Goal: Transaction & Acquisition: Download file/media

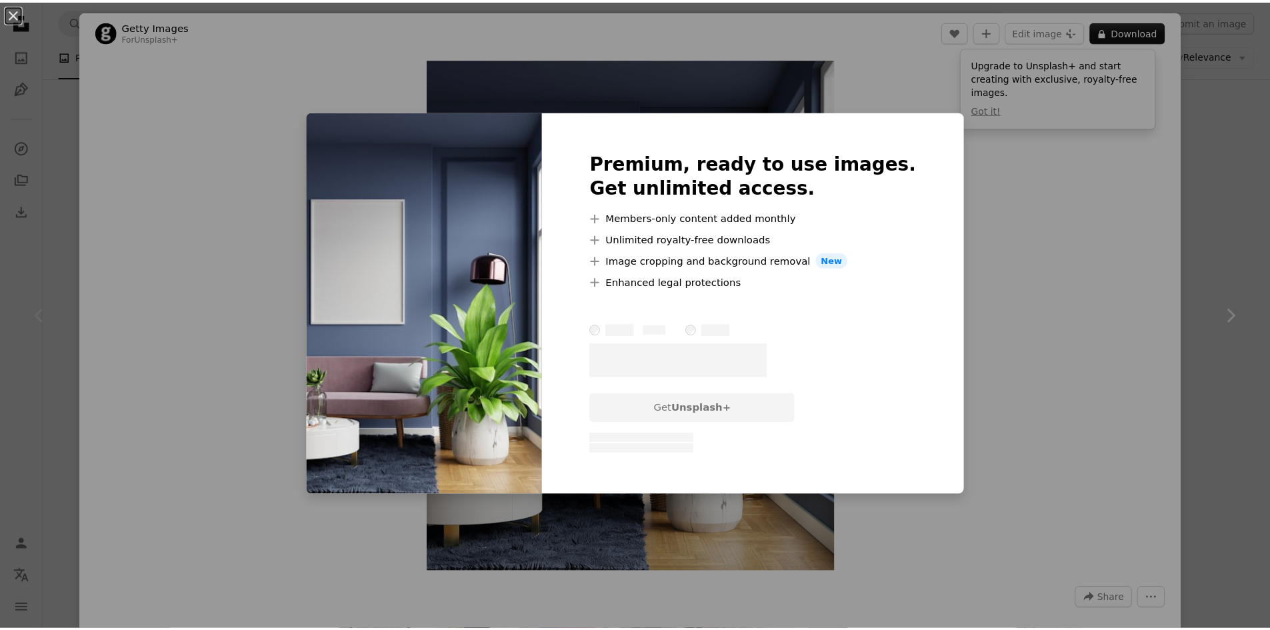
scroll to position [267, 0]
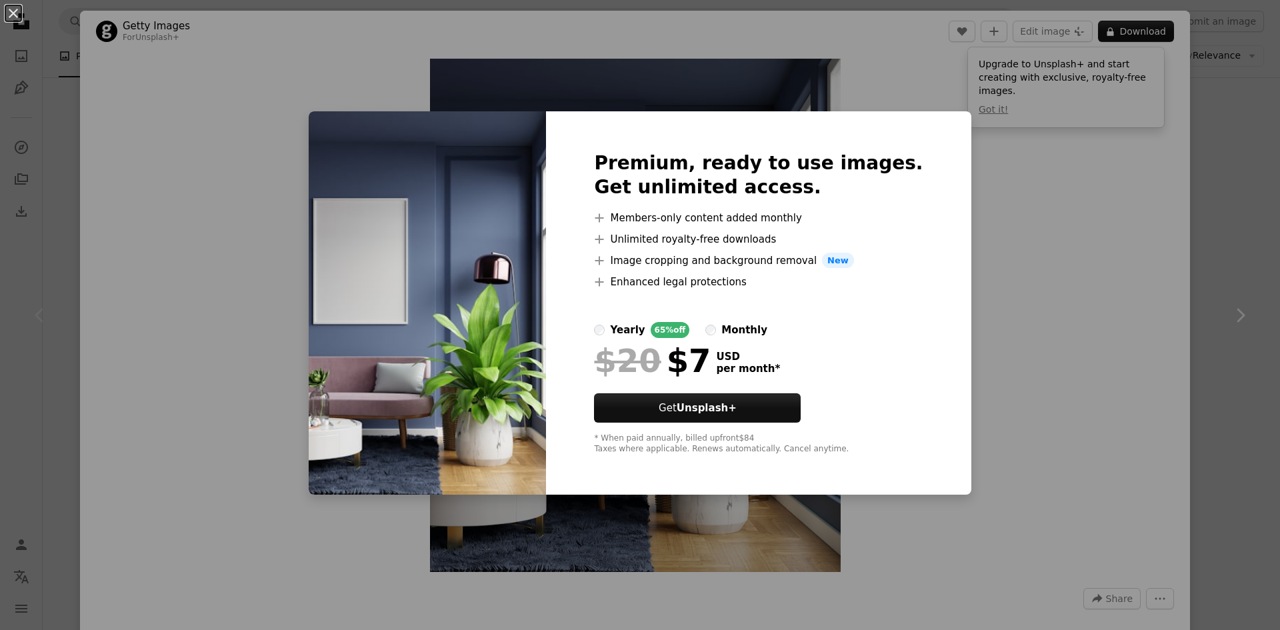
drag, startPoint x: 912, startPoint y: 74, endPoint x: 18, endPoint y: 44, distance: 894.7
click at [904, 74] on div "An X shape Premium, ready to use images. Get unlimited access. A plus sign Memb…" at bounding box center [640, 315] width 1280 height 630
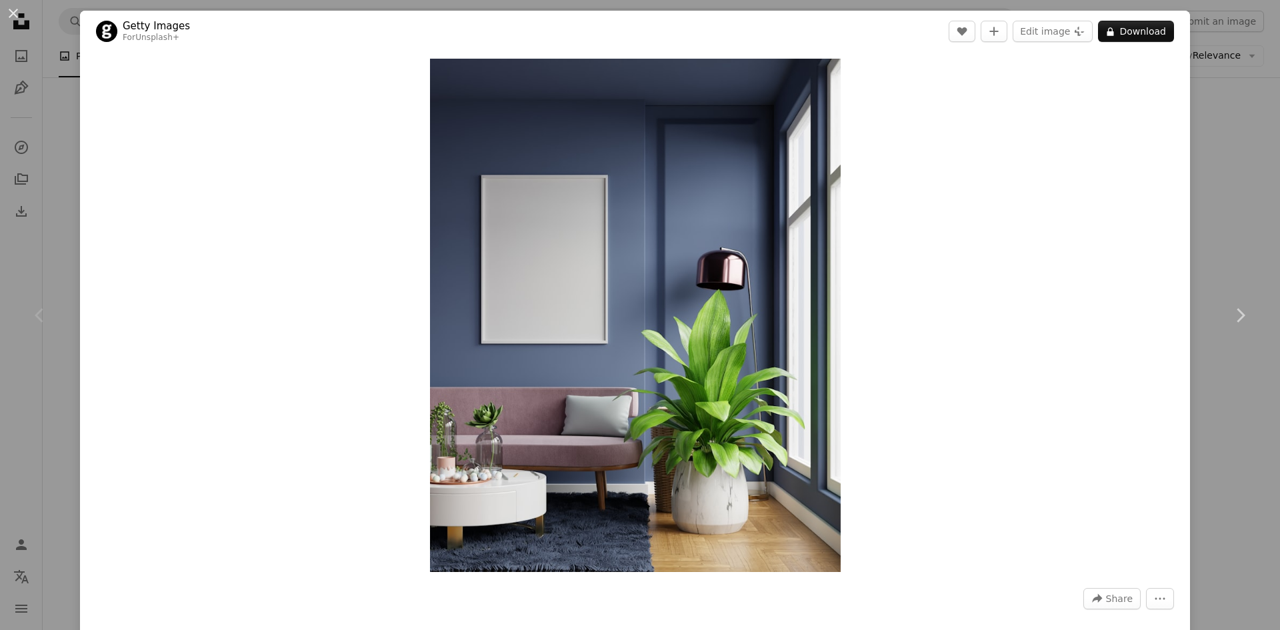
drag, startPoint x: 15, startPoint y: 15, endPoint x: 37, endPoint y: 37, distance: 30.7
click at [16, 16] on button "An X shape" at bounding box center [13, 13] width 16 height 16
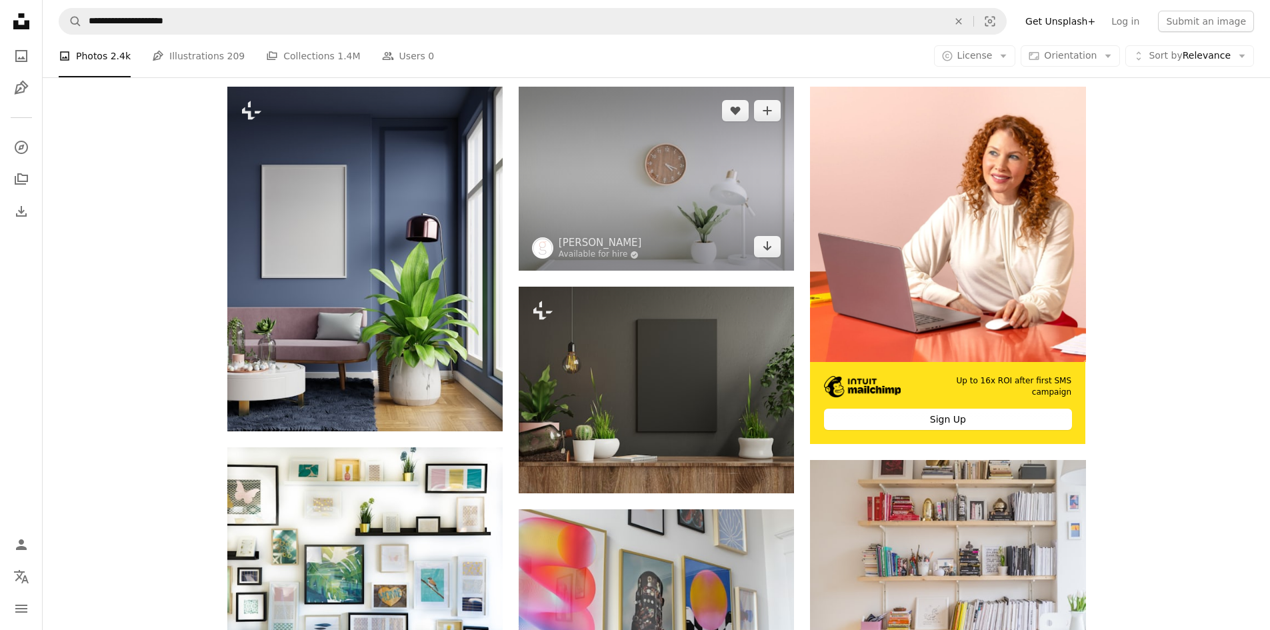
click at [716, 198] on img at bounding box center [656, 179] width 275 height 184
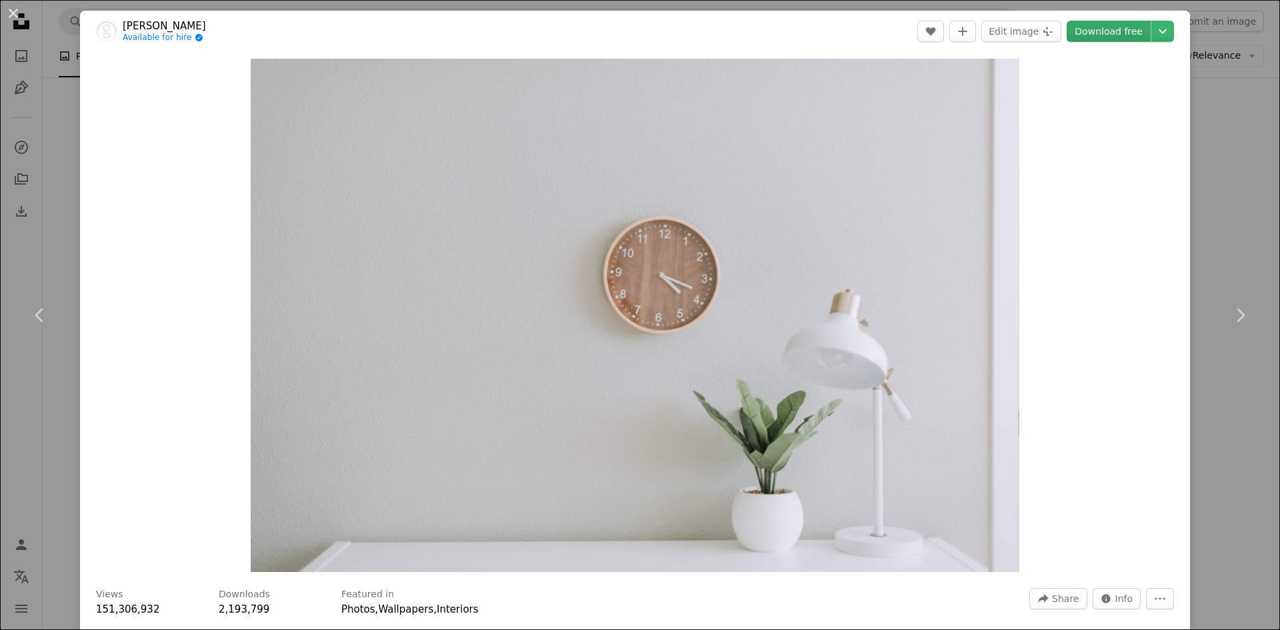
click at [1132, 35] on link "Download free" at bounding box center [1109, 31] width 84 height 21
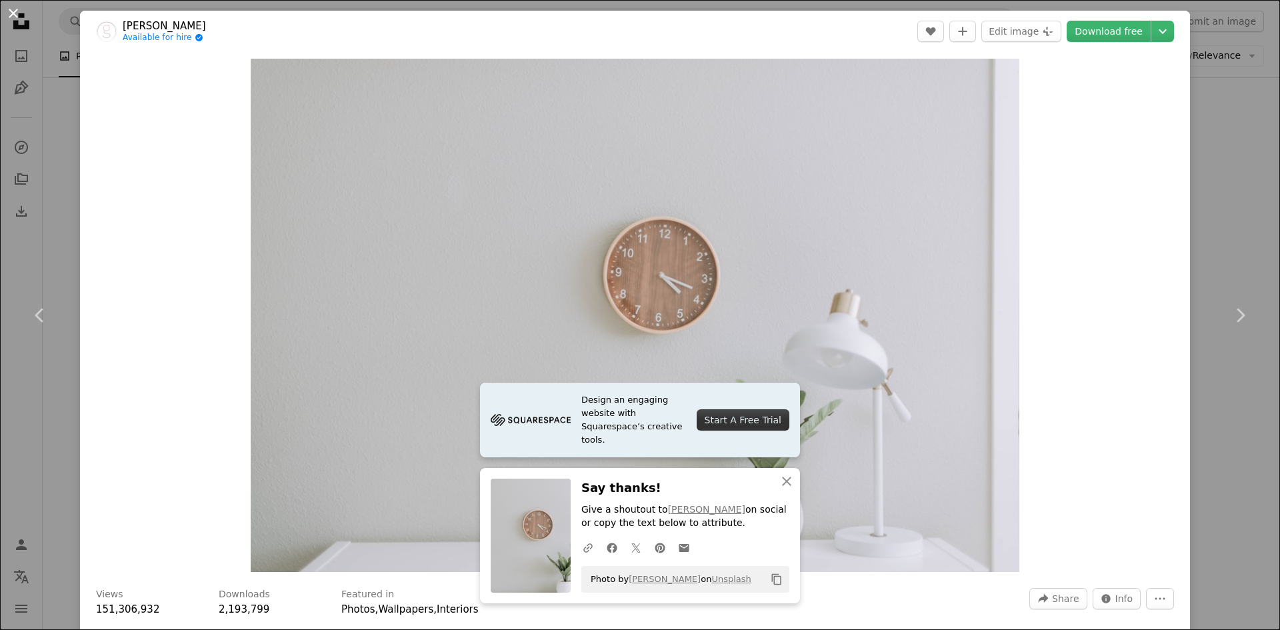
drag, startPoint x: 13, startPoint y: 11, endPoint x: 156, endPoint y: 139, distance: 191.8
click at [13, 11] on button "An X shape" at bounding box center [13, 13] width 16 height 16
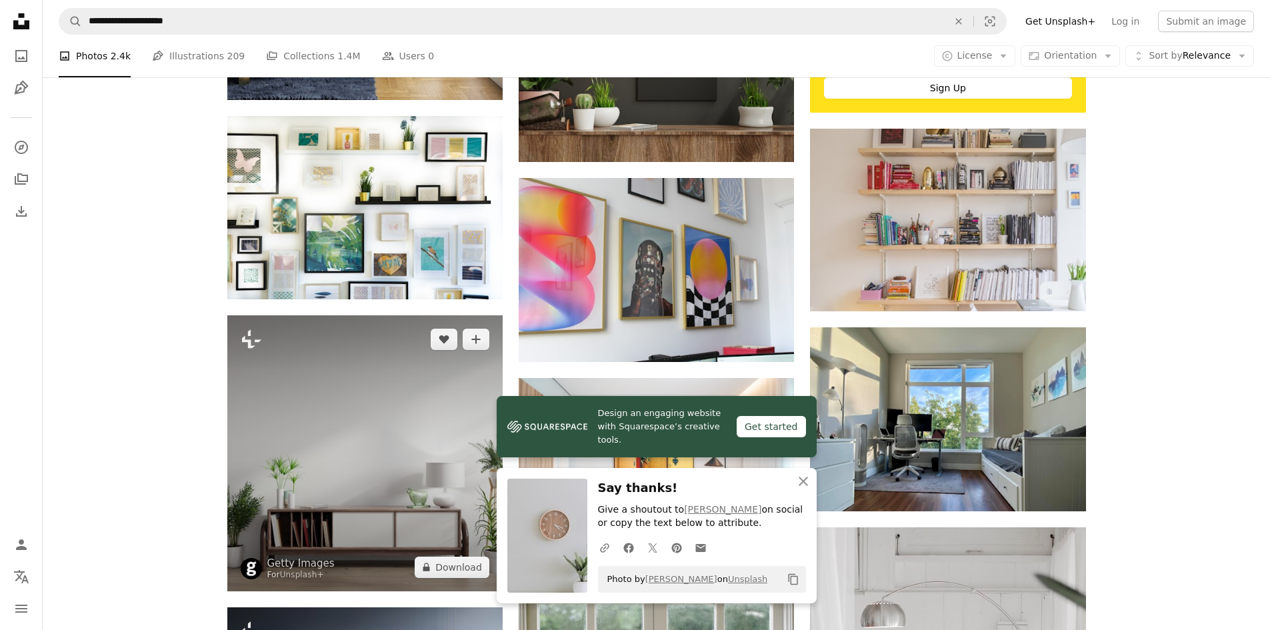
scroll to position [667, 0]
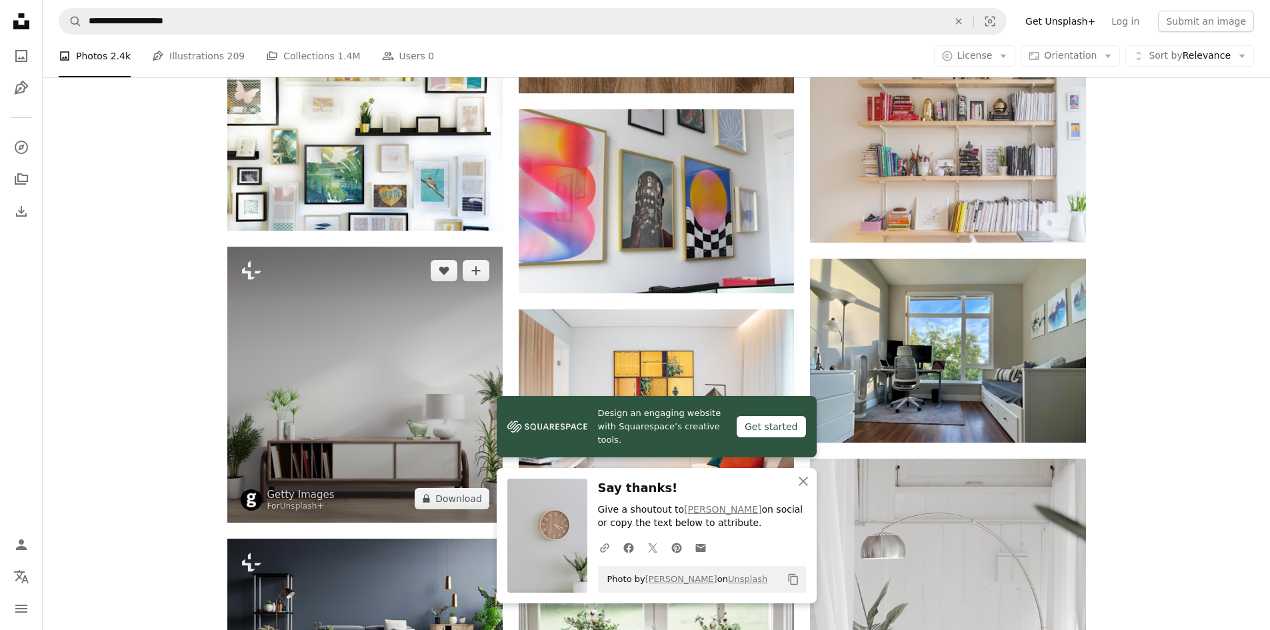
click at [401, 371] on img at bounding box center [364, 384] width 275 height 275
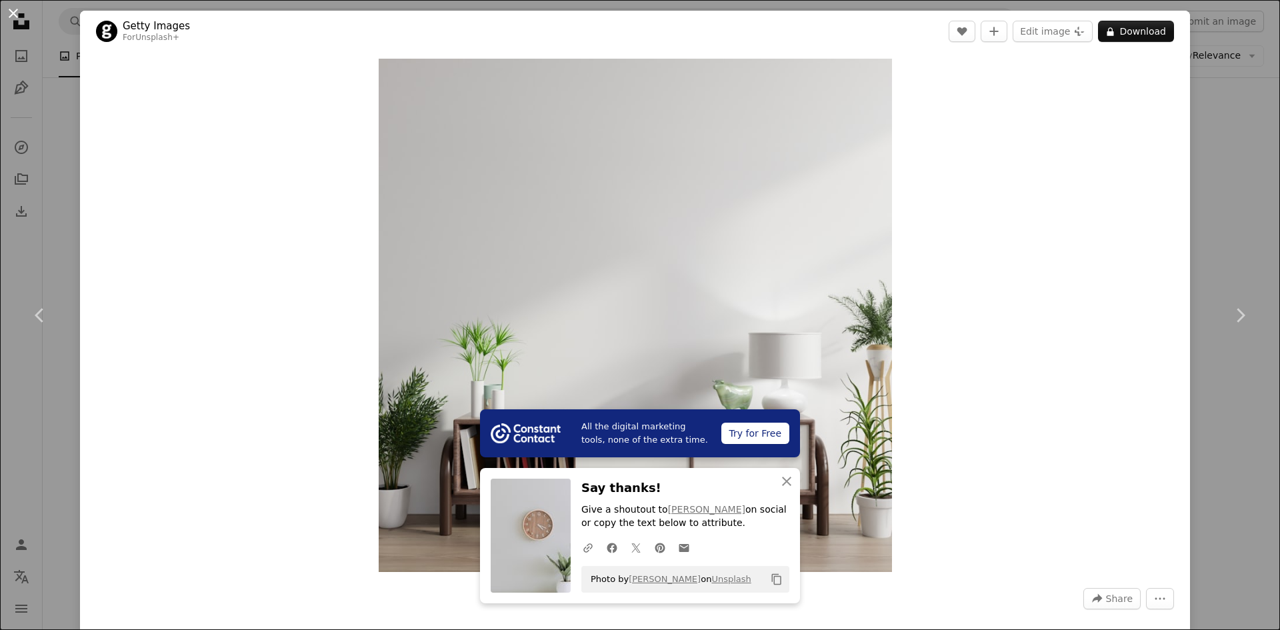
click at [14, 19] on button "An X shape" at bounding box center [13, 13] width 16 height 16
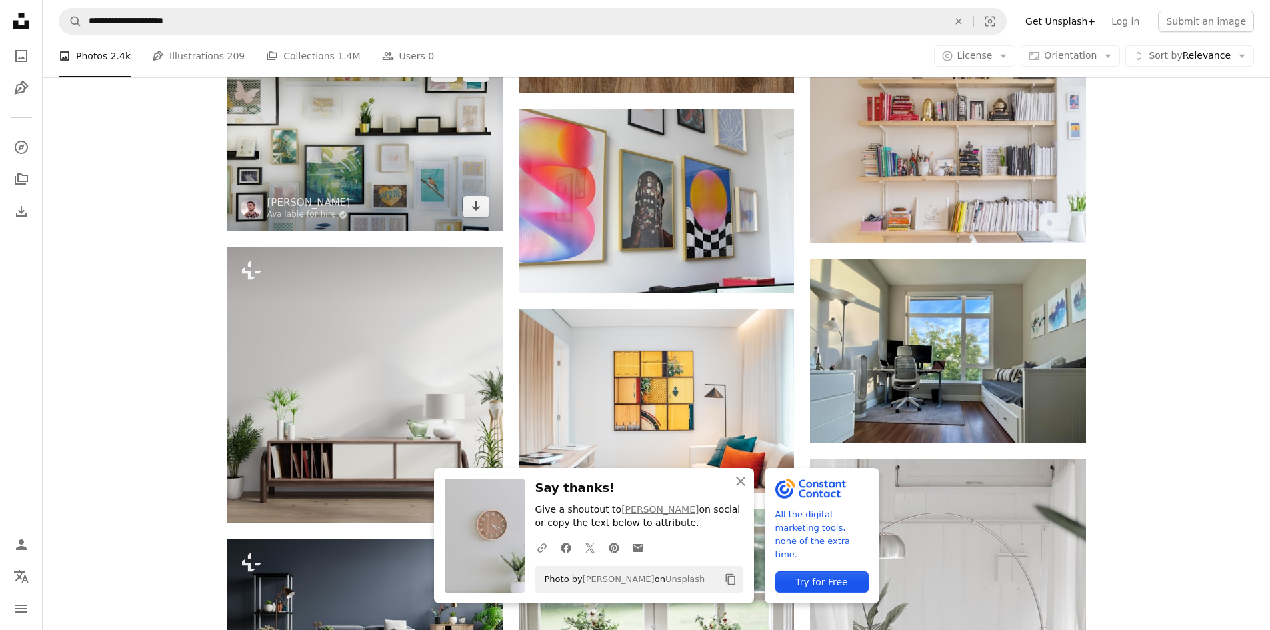
click at [305, 169] on img at bounding box center [364, 138] width 275 height 183
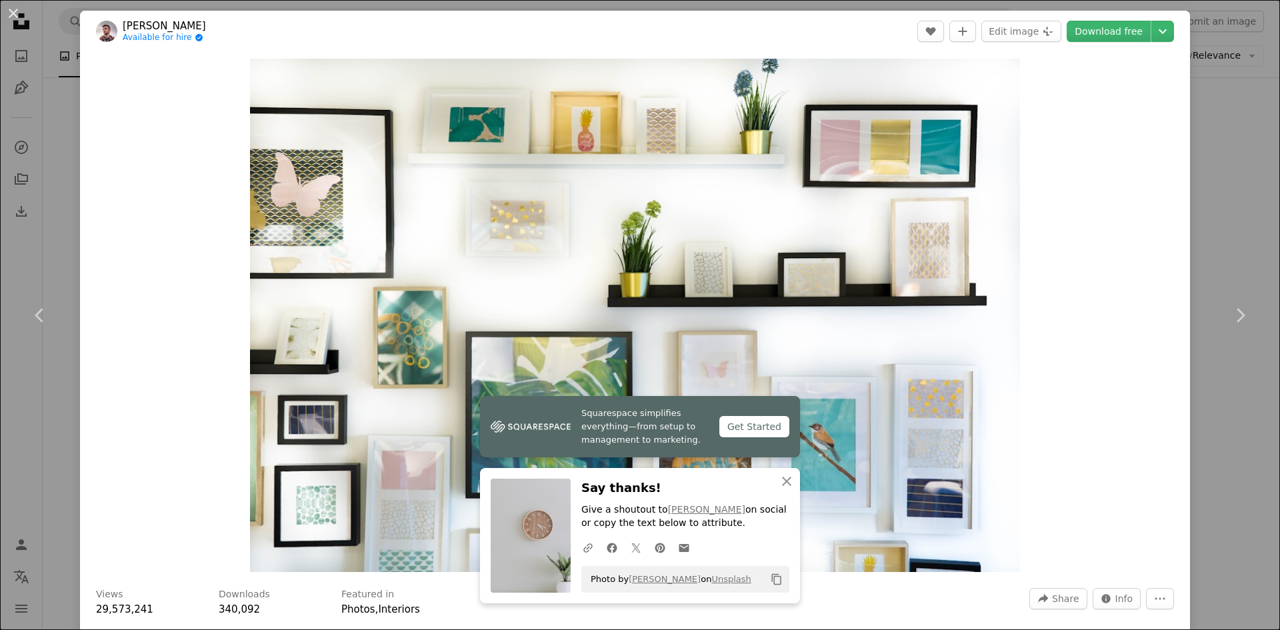
drag, startPoint x: 17, startPoint y: 11, endPoint x: 785, endPoint y: 143, distance: 778.9
click at [1123, 32] on link "Download free" at bounding box center [1109, 31] width 84 height 21
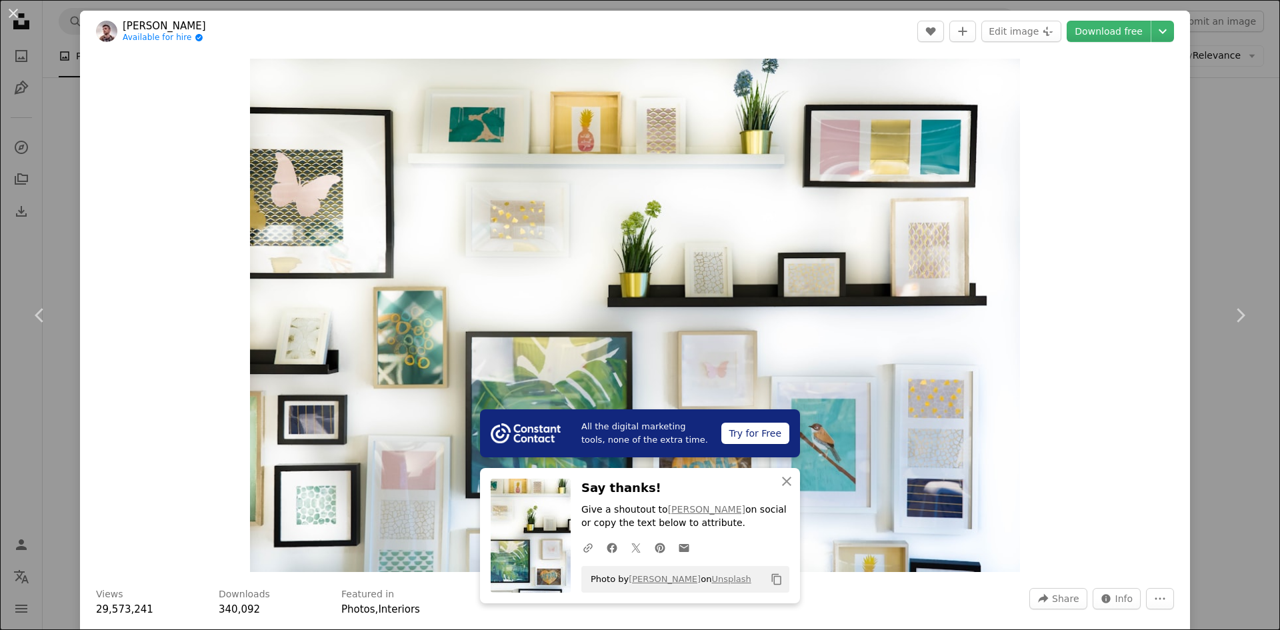
click at [1222, 31] on div "An X shape Chevron left Chevron right All the digital marketing tools, none of …" at bounding box center [640, 315] width 1280 height 630
